Goal: Answer question/provide support

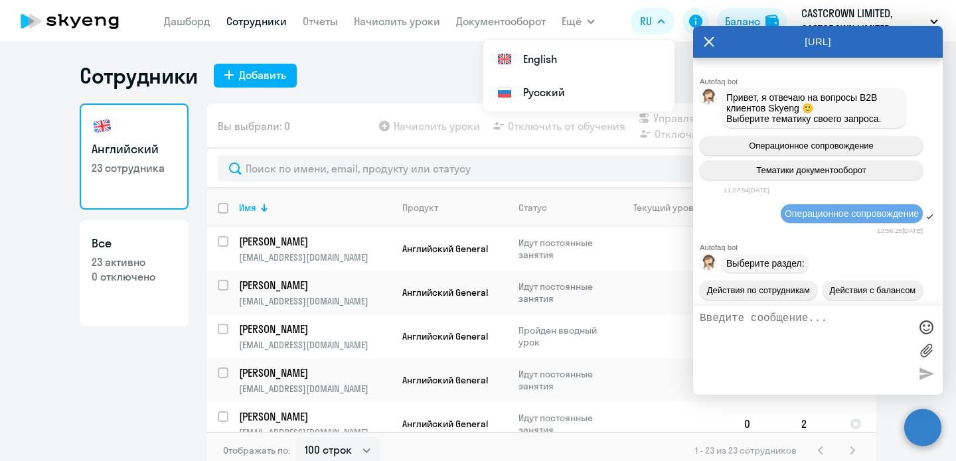
select select "100"
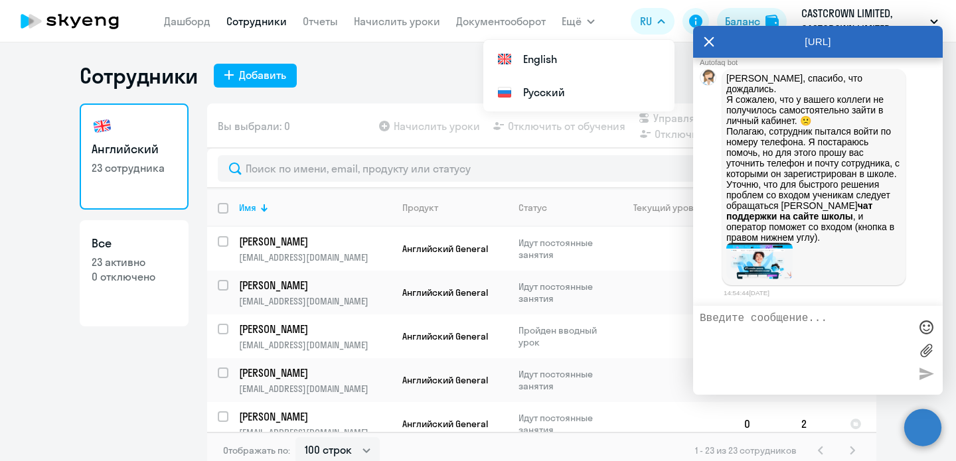
scroll to position [14637, 0]
drag, startPoint x: 782, startPoint y: 179, endPoint x: 914, endPoint y: 223, distance: 138.5
click at [914, 223] on div "Ольга, спасибо, что дождались. Я сожалею, что у вашего коллеги не получилось са…" at bounding box center [818, 177] width 250 height 222
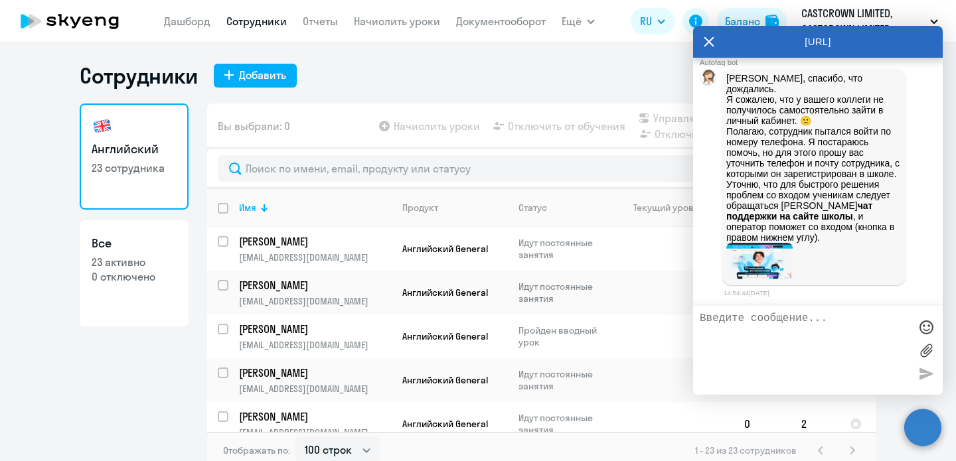
copy p "для быстрого решения проблем со входом ученикам следует обращаться в чат поддер…"
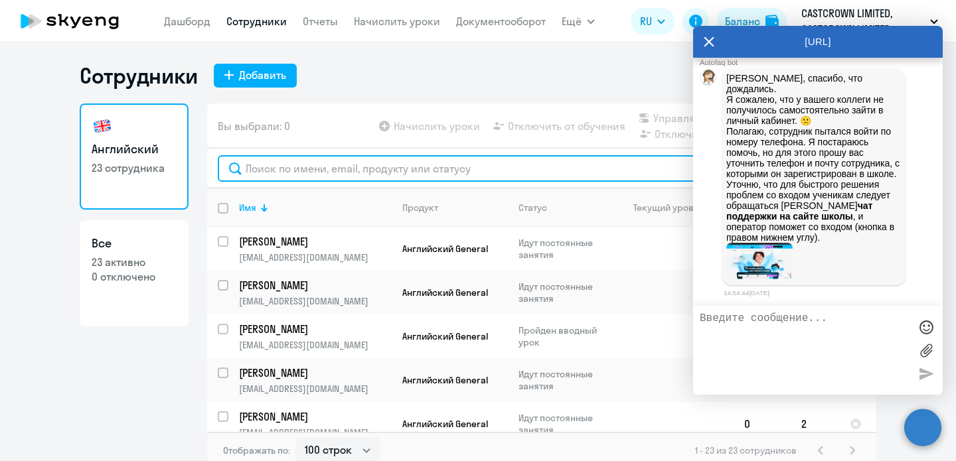
click at [402, 169] on input "text" at bounding box center [542, 168] width 648 height 27
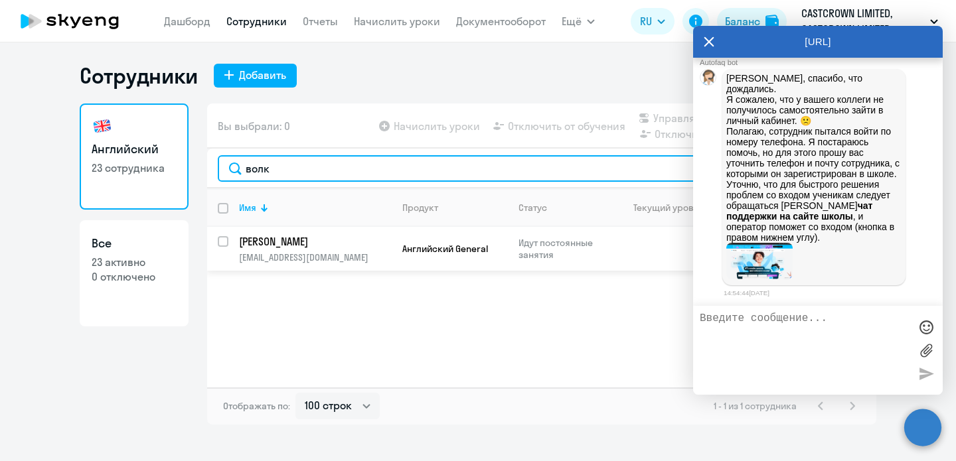
type input "волк"
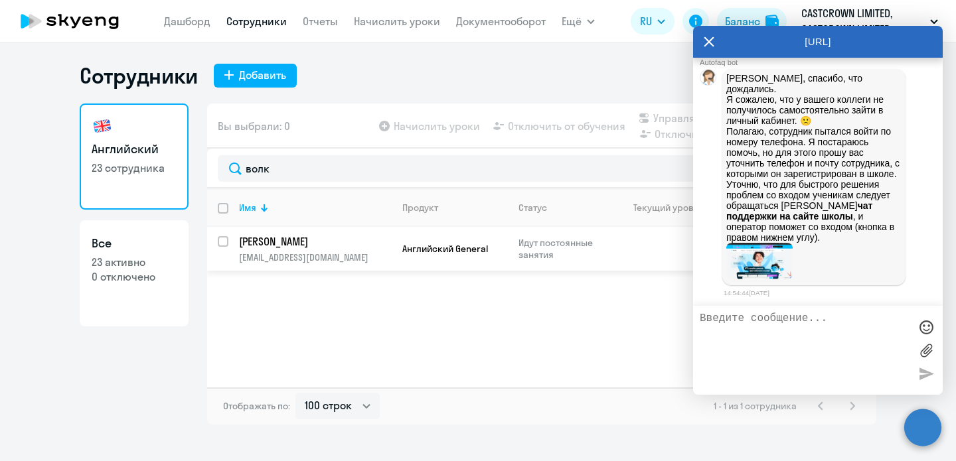
click at [228, 242] on td "Волков Антон volkov@royalarkgames.com" at bounding box center [309, 249] width 163 height 44
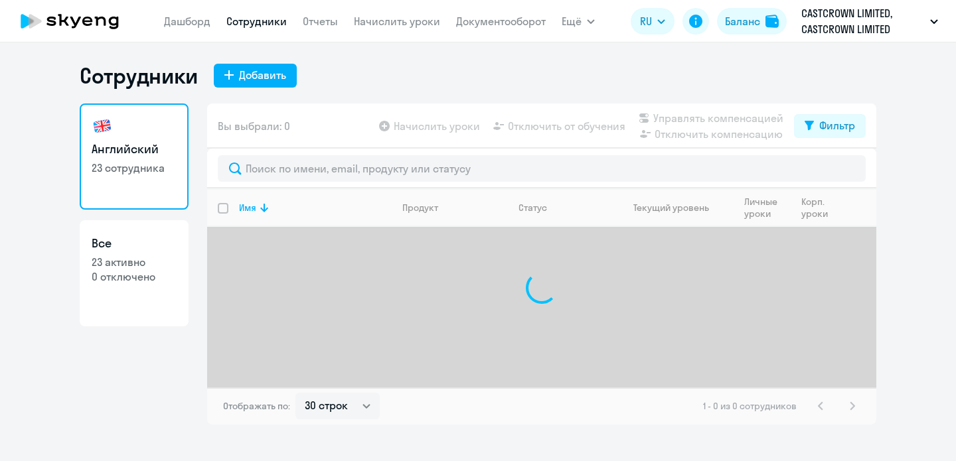
select select "30"
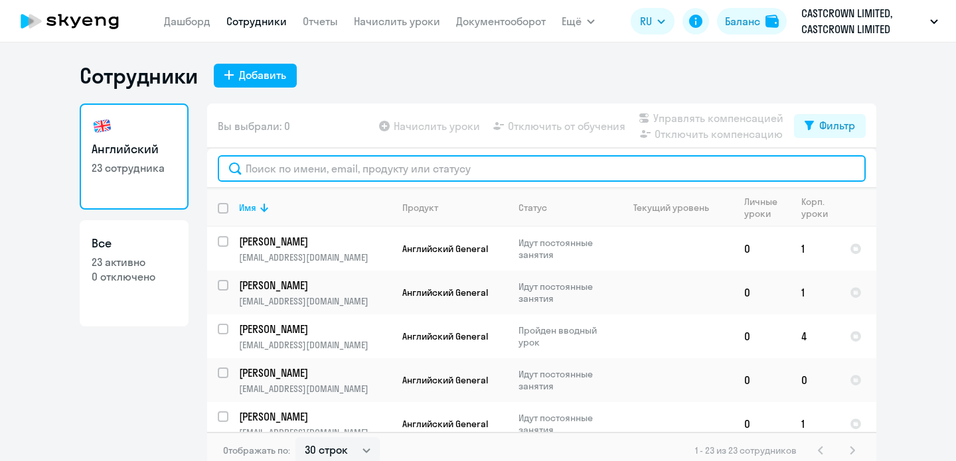
click at [492, 175] on input "text" at bounding box center [542, 168] width 648 height 27
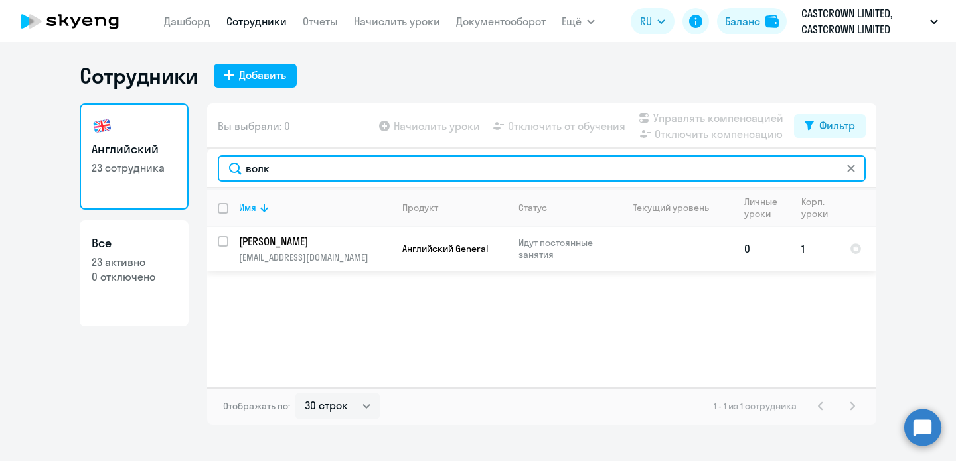
type input "волк"
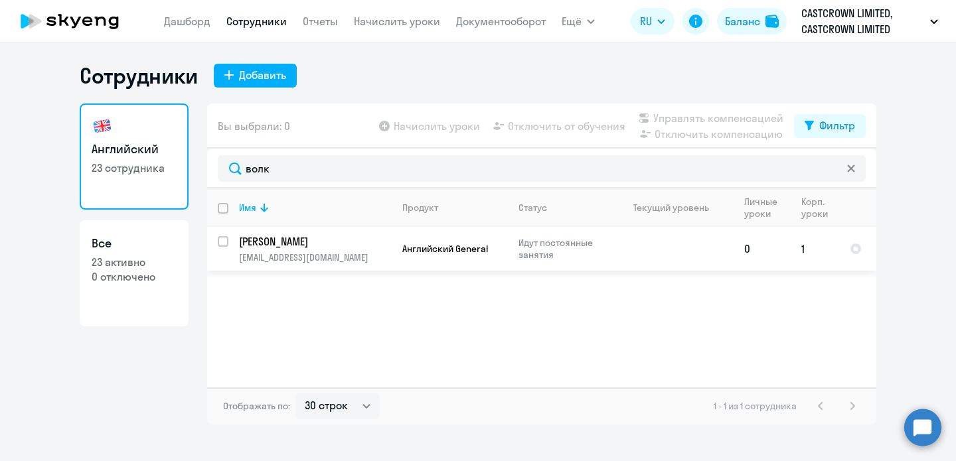
click at [228, 244] on input "select row 39053466" at bounding box center [231, 249] width 27 height 27
checkbox input "true"
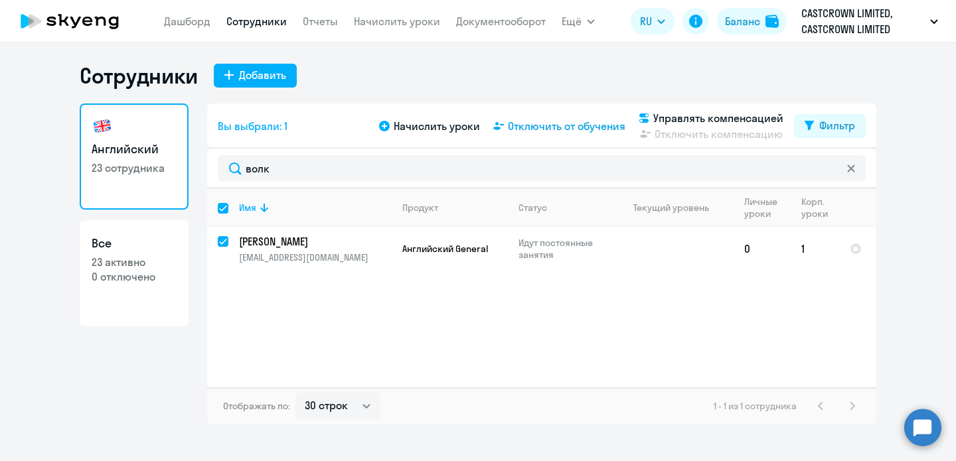
click at [545, 127] on span "Отключить от обучения" at bounding box center [566, 126] width 117 height 16
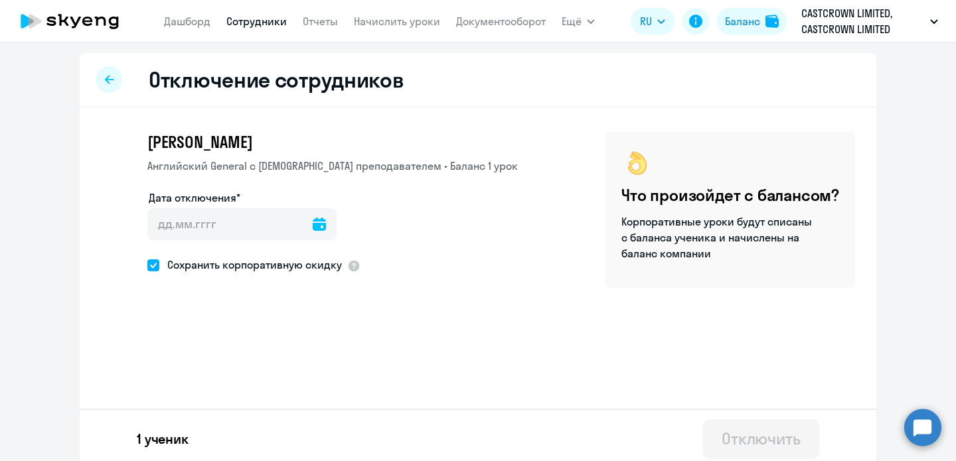
click at [313, 224] on icon at bounding box center [319, 224] width 13 height 13
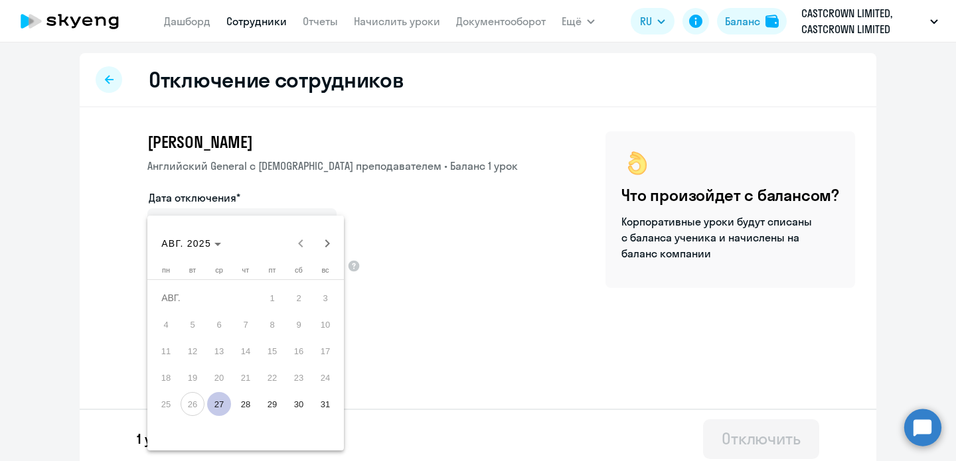
click at [241, 406] on span "28" at bounding box center [246, 404] width 24 height 24
type input "[DATE]"
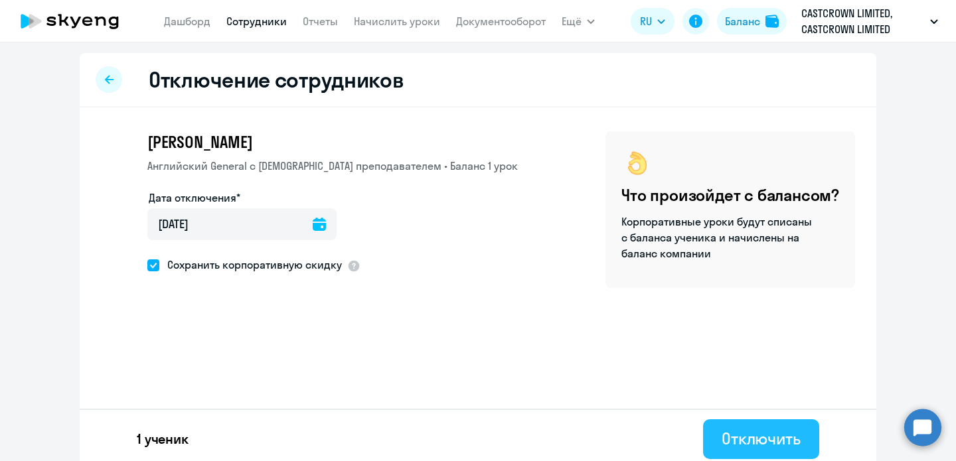
click at [775, 435] on div "Отключить" at bounding box center [760, 438] width 79 height 21
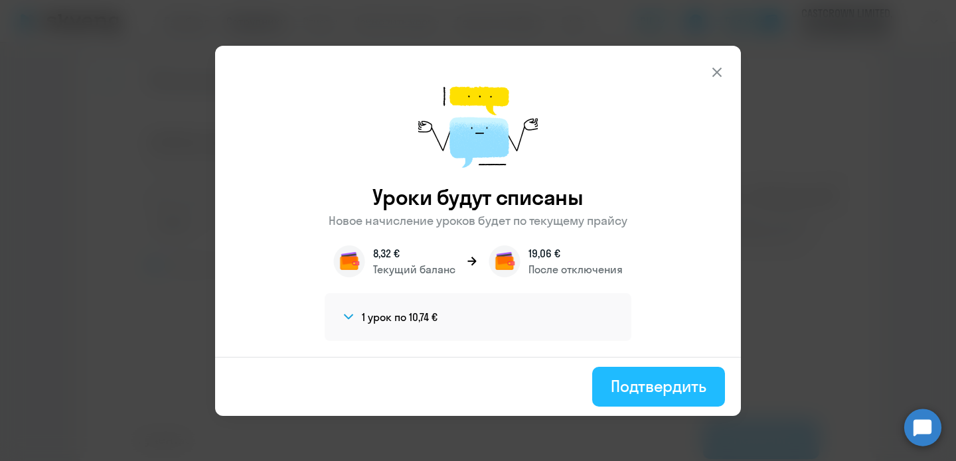
click at [646, 376] on div "Подтвердить" at bounding box center [659, 386] width 96 height 21
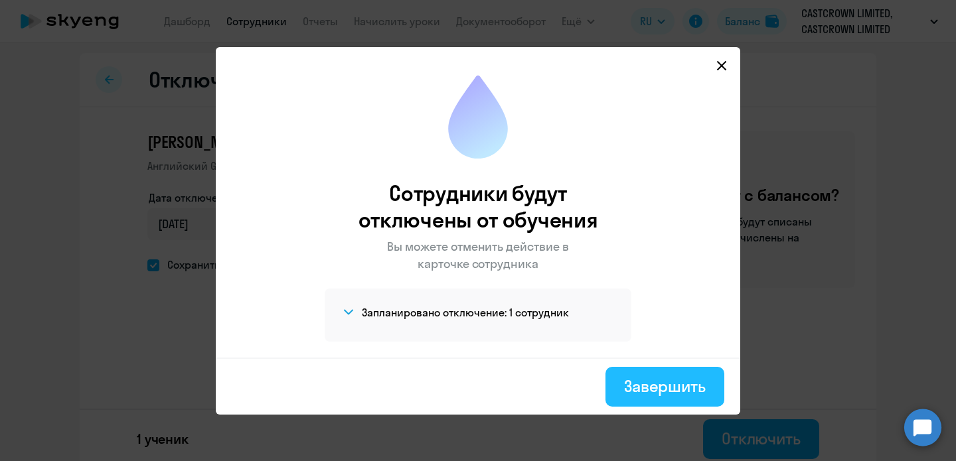
click at [638, 392] on div "Завершить" at bounding box center [665, 386] width 82 height 21
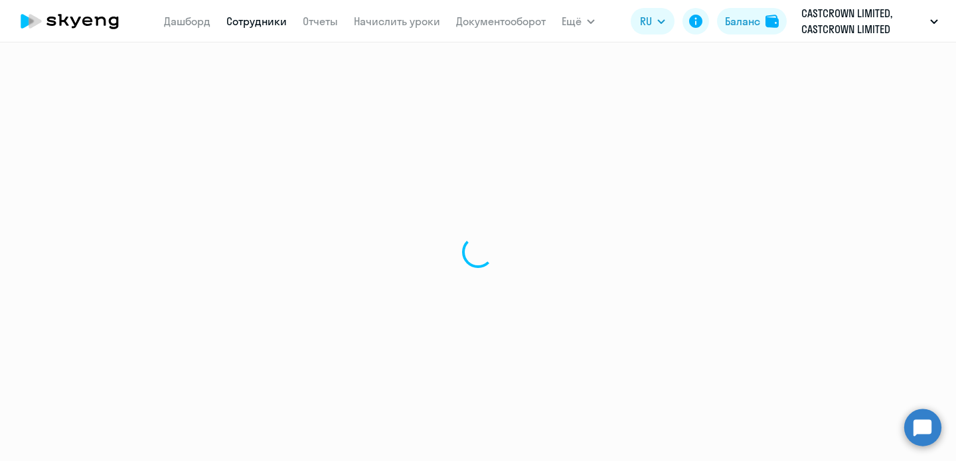
select select "30"
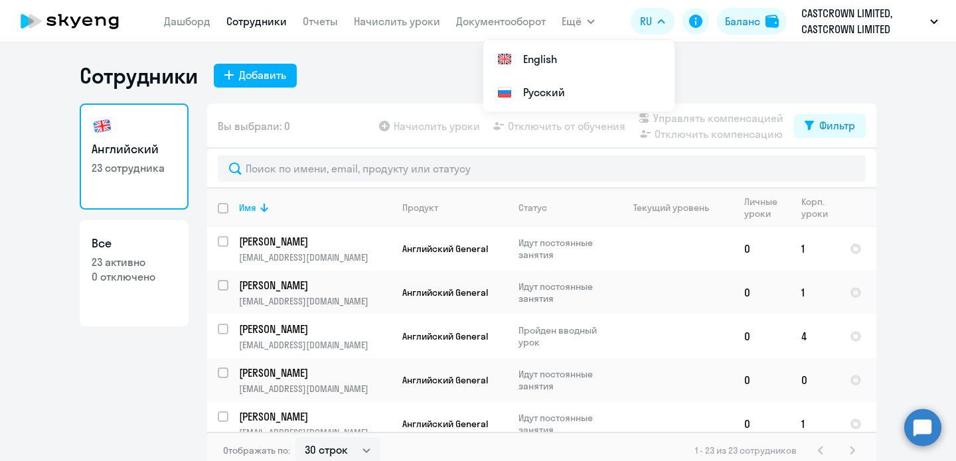
click at [920, 433] on circle at bounding box center [922, 427] width 37 height 37
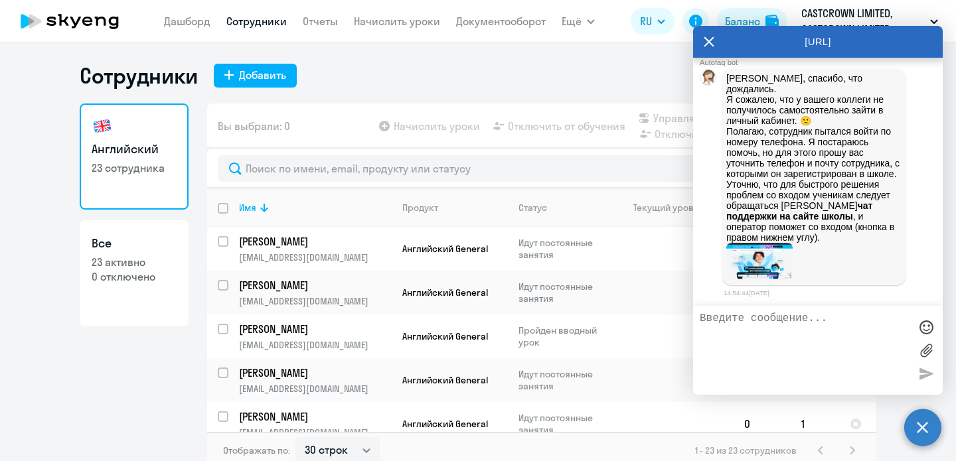
scroll to position [14637, 0]
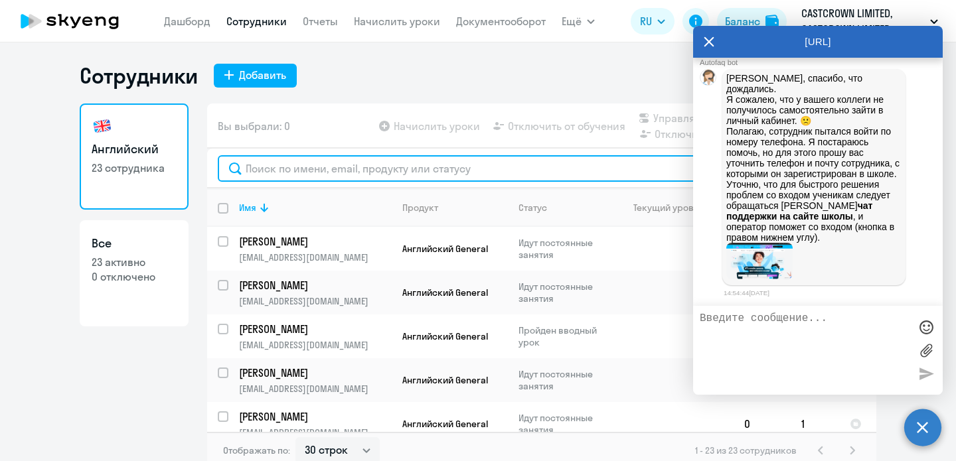
click at [425, 161] on input "text" at bounding box center [542, 168] width 648 height 27
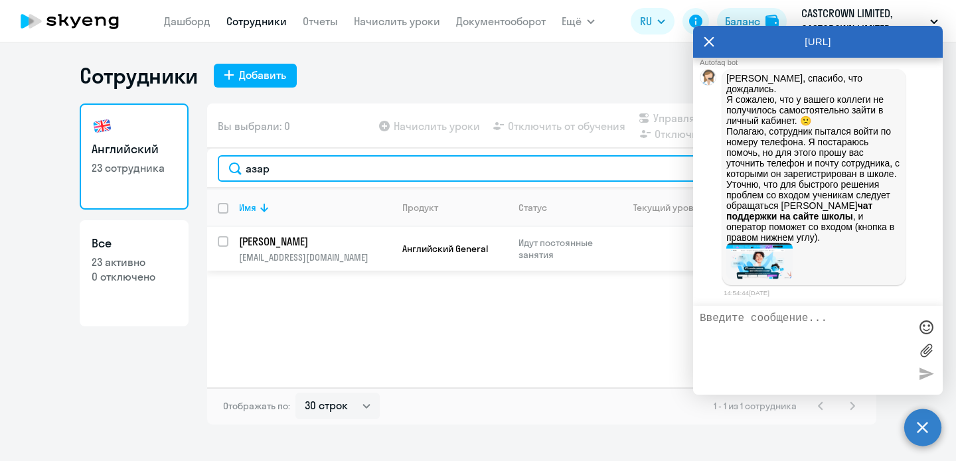
type input "азар"
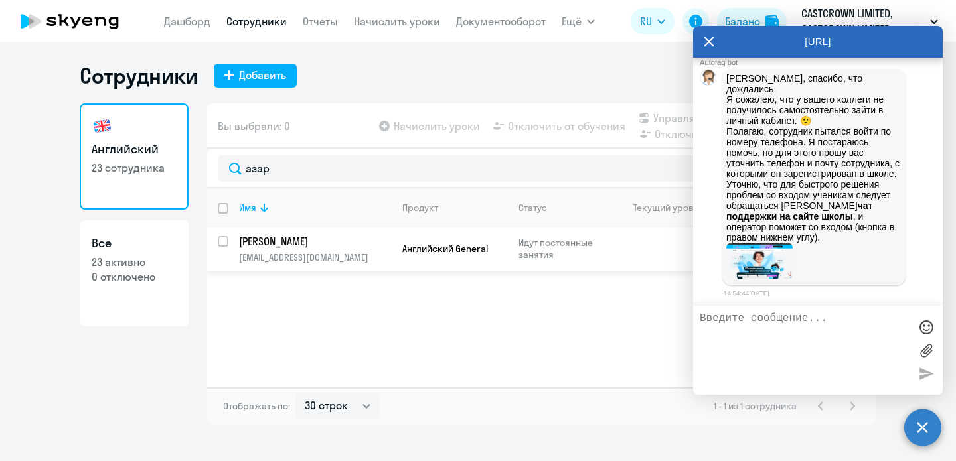
click at [305, 244] on p "[PERSON_NAME]" at bounding box center [314, 241] width 150 height 15
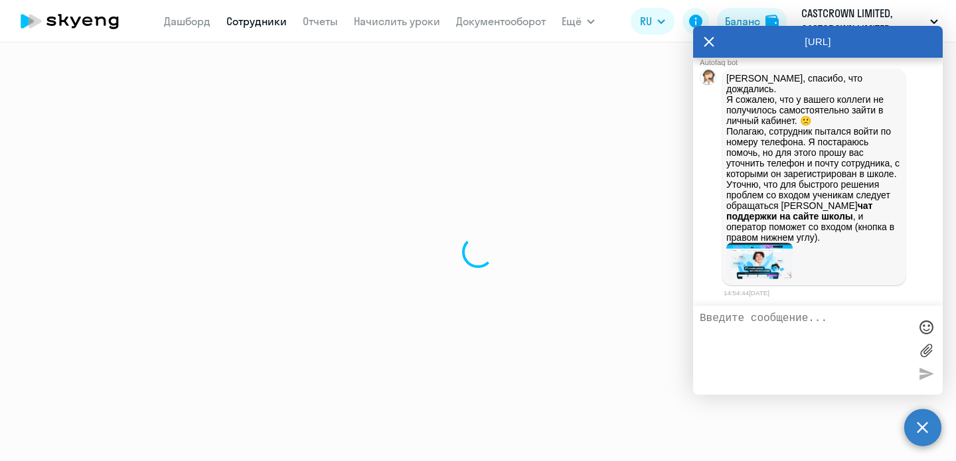
select select "english"
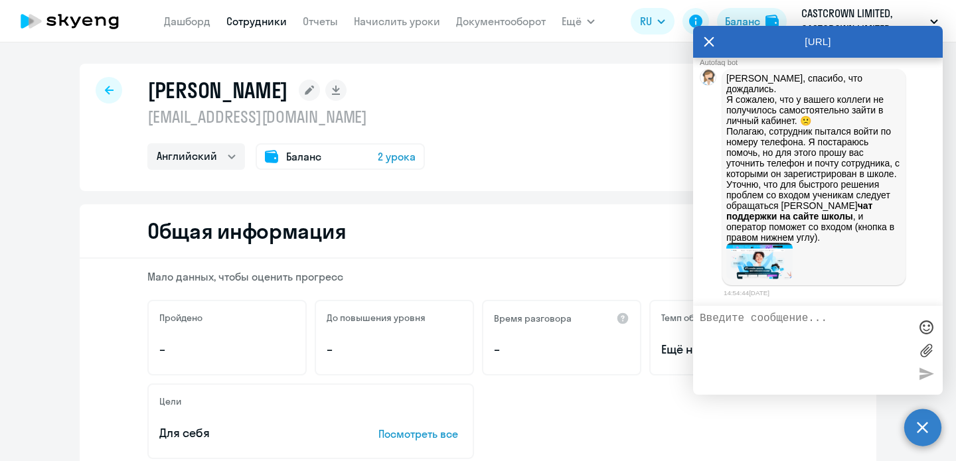
drag, startPoint x: 334, startPoint y: 94, endPoint x: 153, endPoint y: 93, distance: 181.2
click at [153, 93] on div "[PERSON_NAME]" at bounding box center [285, 90] width 277 height 27
copy h1 "[PERSON_NAME]"
click at [536, 125] on div "[PERSON_NAME] [EMAIL_ADDRESS][DOMAIN_NAME] Английский Баланс 2 урока" at bounding box center [478, 127] width 796 height 127
drag, startPoint x: 338, startPoint y: 91, endPoint x: 133, endPoint y: 91, distance: 205.1
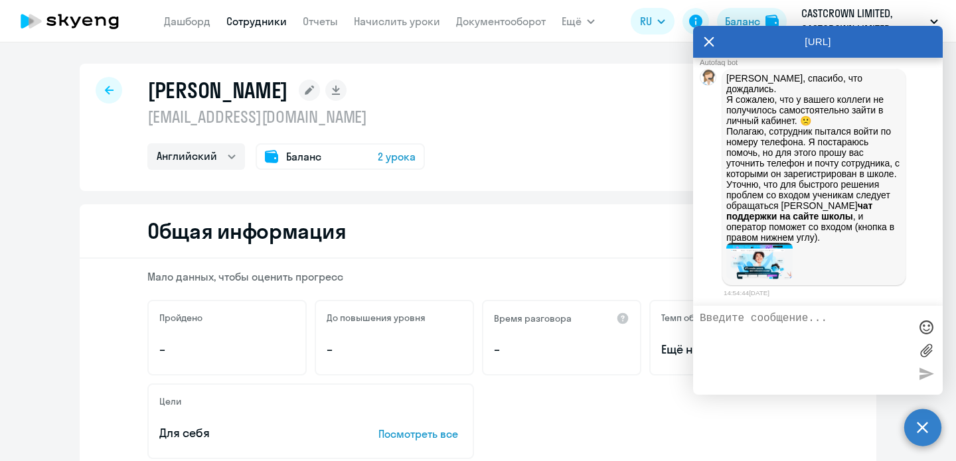
click at [133, 91] on div "[PERSON_NAME] [EMAIL_ADDRESS][DOMAIN_NAME] Английский Баланс 2 урока" at bounding box center [478, 127] width 796 height 127
copy h1 "[PERSON_NAME]"
click at [721, 323] on textarea at bounding box center [804, 351] width 210 height 76
paste textarea "[PERSON_NAME]"
drag, startPoint x: 302, startPoint y: 117, endPoint x: 143, endPoint y: 117, distance: 158.6
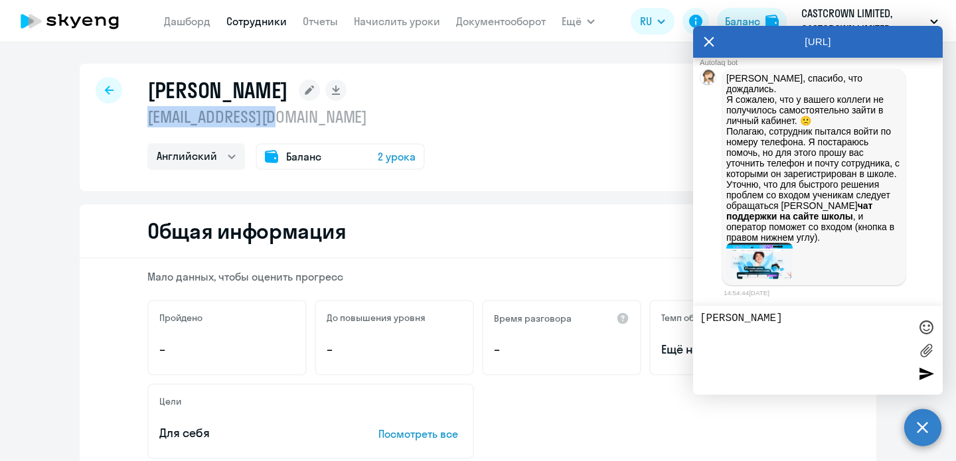
click at [143, 117] on div "[PERSON_NAME] [EMAIL_ADDRESS][DOMAIN_NAME] Английский Баланс 2 урока" at bounding box center [478, 127] width 796 height 127
copy p "[EMAIL_ADDRESS][DOMAIN_NAME]"
click at [851, 317] on textarea "[PERSON_NAME]" at bounding box center [804, 351] width 210 height 76
paste textarea "[EMAIL_ADDRESS][DOMAIN_NAME]"
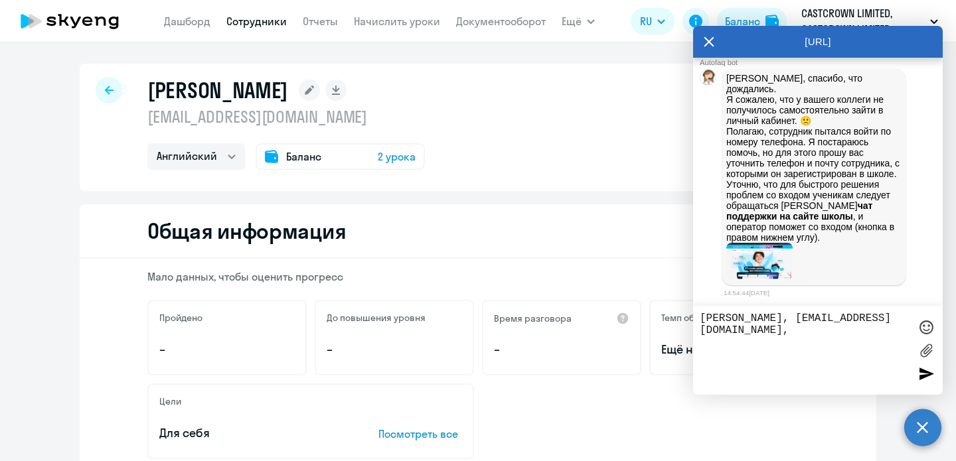
click at [211, 97] on h1 "[PERSON_NAME]" at bounding box center [217, 90] width 141 height 27
click at [320, 90] on rect at bounding box center [309, 90] width 21 height 21
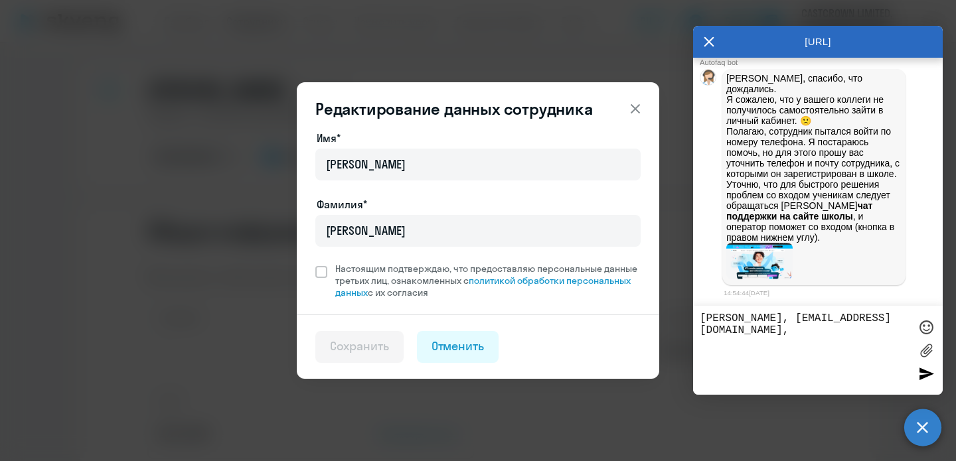
click at [643, 100] on button at bounding box center [635, 109] width 27 height 27
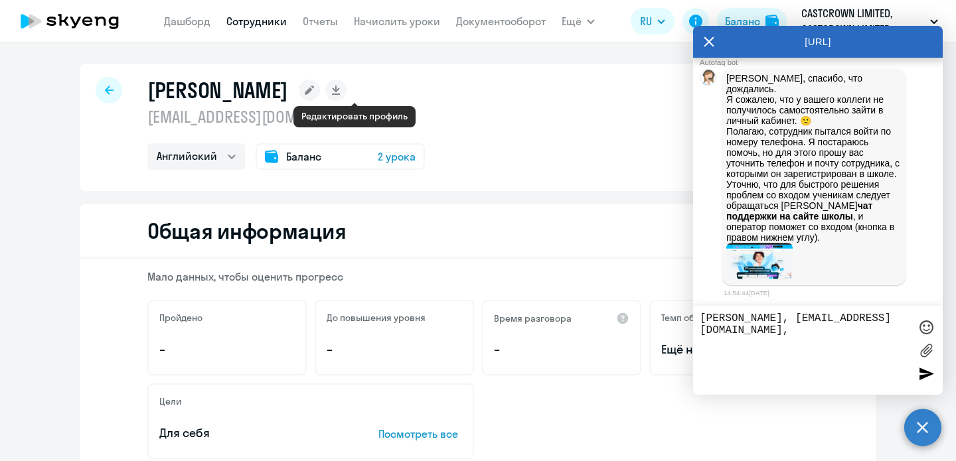
click at [314, 94] on icon at bounding box center [309, 90] width 9 height 9
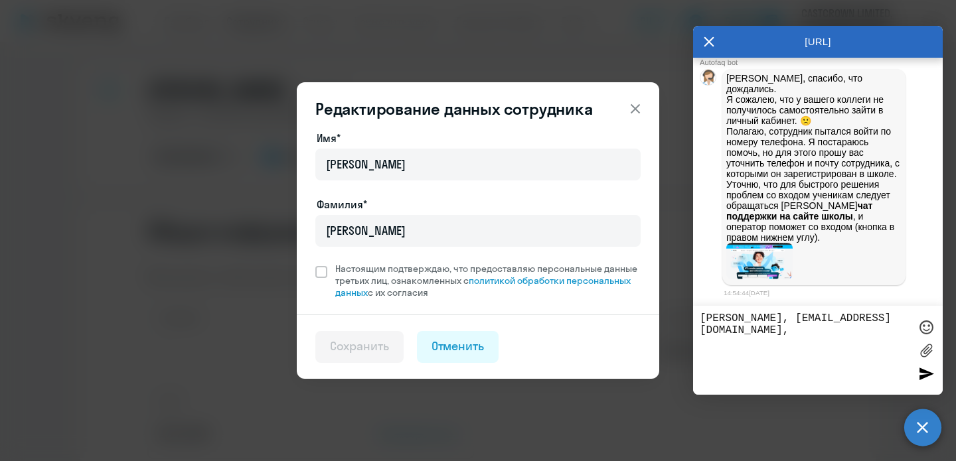
click at [636, 111] on icon at bounding box center [634, 108] width 9 height 9
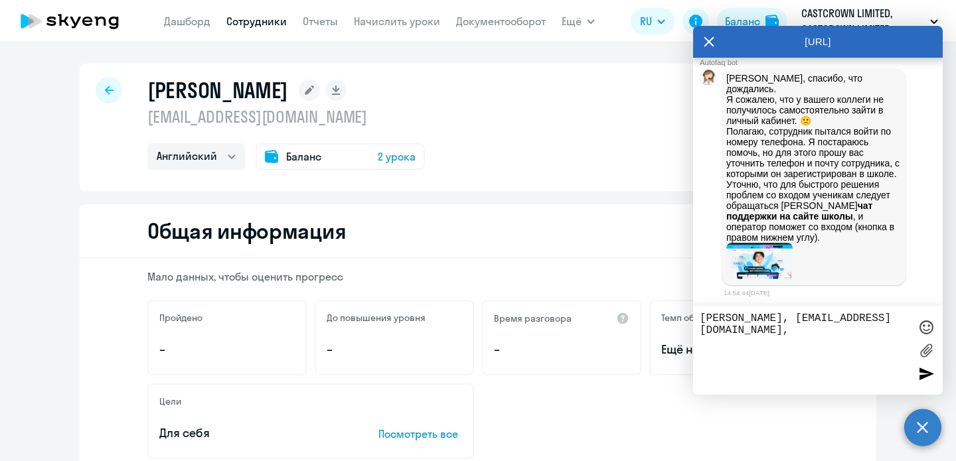
click at [837, 328] on textarea "[PERSON_NAME], [EMAIL_ADDRESS][DOMAIN_NAME]," at bounding box center [804, 351] width 210 height 76
type textarea "[PERSON_NAME], [EMAIL_ADDRESS][DOMAIN_NAME]"
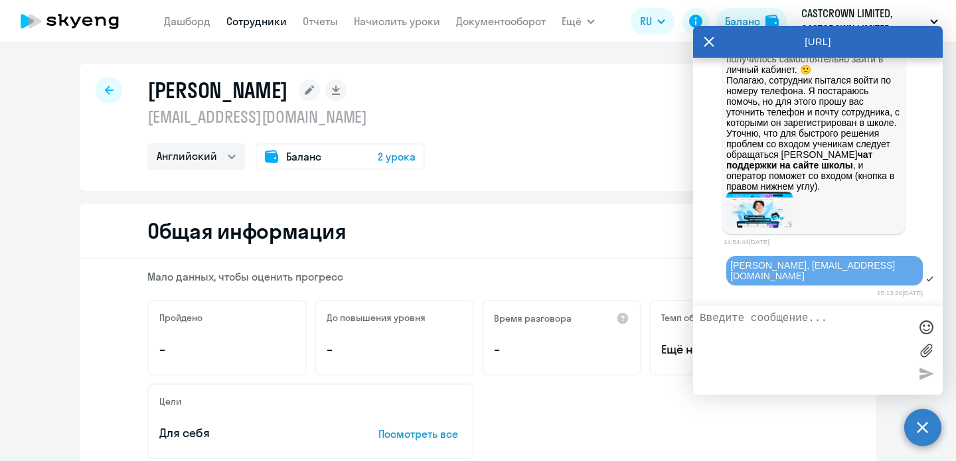
scroll to position [14678, 0]
paste textarea "[PHONE_NUMBER]"
type textarea "[PHONE_NUMBER]"
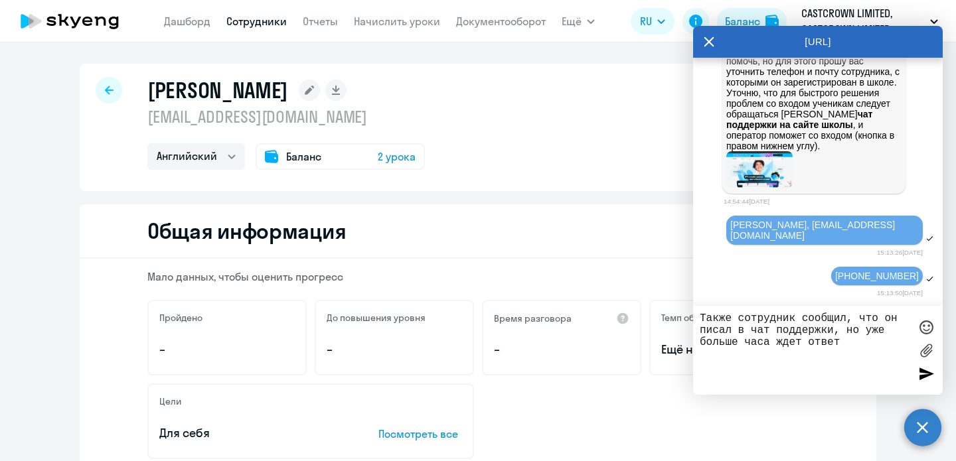
drag, startPoint x: 739, startPoint y: 344, endPoint x: 655, endPoint y: 344, distance: 84.3
click at [655, 344] on body "[PERSON_NAME] Отчеты Начислить уроки Документооборот Ещё Дашборд Сотрудники Отч…" at bounding box center [478, 230] width 956 height 461
type textarea "Также сотрудник сообщил, что он писал в чат поддержки, но уже окола часа ждет о…"
click at [845, 354] on textarea "Также сотрудник сообщил, что он писал в чат поддержки, но уже окола часа ждет о…" at bounding box center [804, 351] width 210 height 76
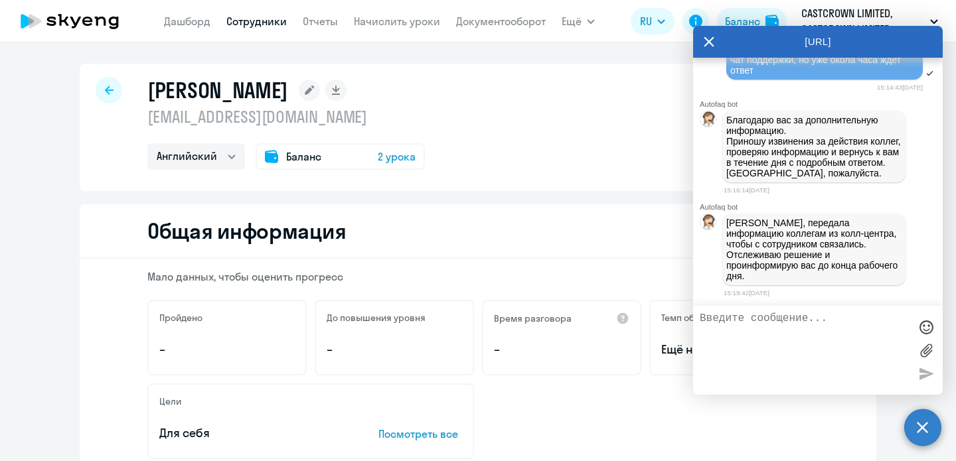
scroll to position [15002, 0]
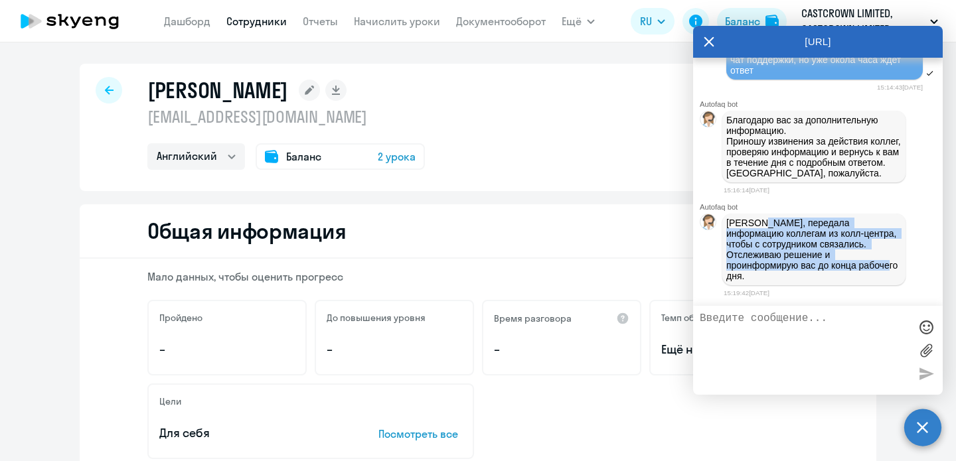
drag, startPoint x: 828, startPoint y: 276, endPoint x: 758, endPoint y: 226, distance: 86.2
click at [758, 226] on p "[PERSON_NAME], передала информацию коллегам из колл-центра, чтобы с сотрудником…" at bounding box center [813, 250] width 175 height 64
copy p "передала информацию коллегам из колл-центра, чтобы с сотрудником связались. Отс…"
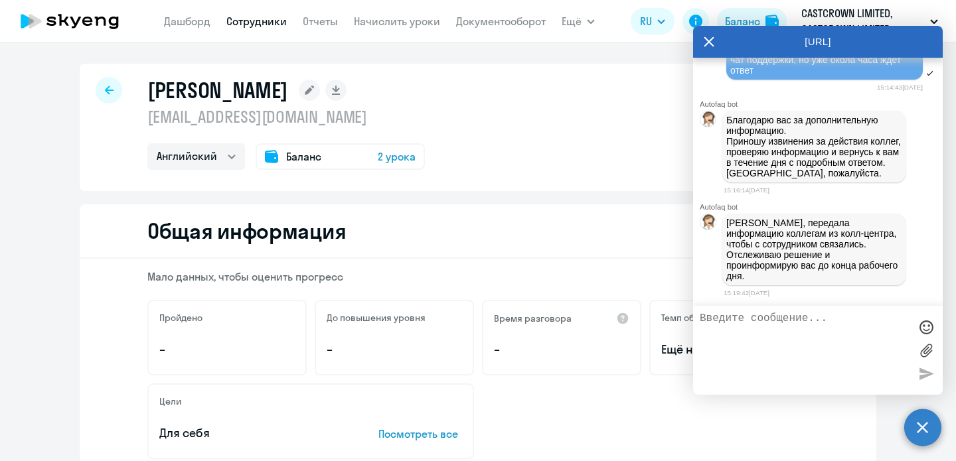
click at [777, 319] on textarea at bounding box center [804, 351] width 210 height 76
type textarea "С"
type textarea "спасибо"
